Goal: Find specific page/section: Find specific page/section

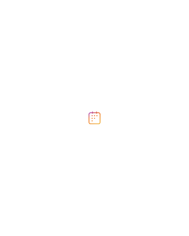
click at [21, 88] on div at bounding box center [94, 118] width 189 height 236
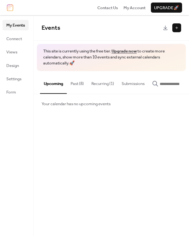
click at [53, 90] on button "Upcoming" at bounding box center [53, 82] width 27 height 23
click at [113, 84] on button "Recurring (1)" at bounding box center [103, 82] width 30 height 22
